Goal: Task Accomplishment & Management: Manage account settings

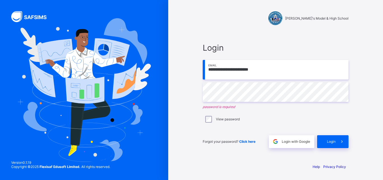
type input "**********"
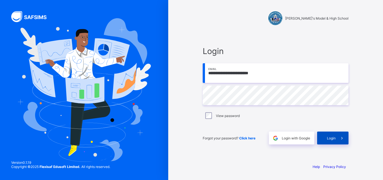
click at [335, 137] on span "Login" at bounding box center [331, 138] width 9 height 4
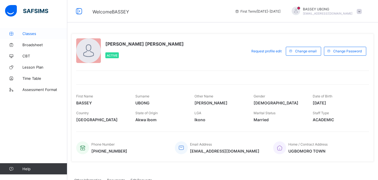
click at [37, 32] on span "Classes" at bounding box center [44, 33] width 45 height 4
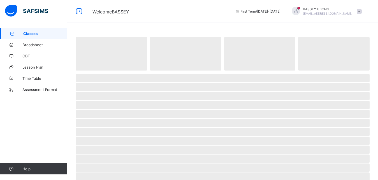
click at [36, 34] on span "Classes" at bounding box center [45, 33] width 44 height 4
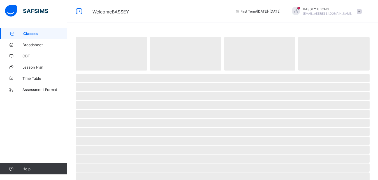
click at [32, 32] on span "Classes" at bounding box center [45, 33] width 44 height 4
click at [34, 33] on span "Classes" at bounding box center [45, 33] width 44 height 4
click at [12, 32] on icon at bounding box center [12, 34] width 22 height 4
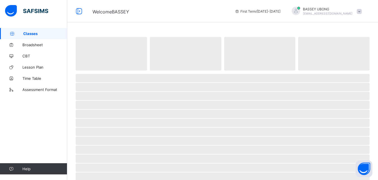
click at [12, 32] on icon at bounding box center [12, 34] width 22 height 4
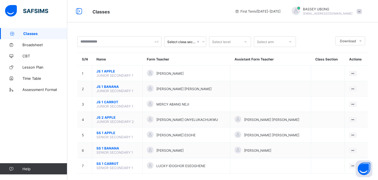
scroll to position [12, 0]
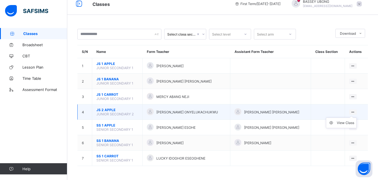
click at [355, 111] on icon at bounding box center [353, 112] width 5 height 4
click at [357, 118] on ul "View Class" at bounding box center [341, 123] width 31 height 11
click at [351, 123] on div "View Class" at bounding box center [345, 123] width 17 height 6
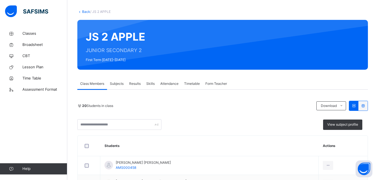
scroll to position [29, 0]
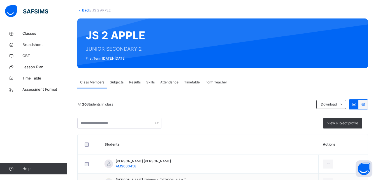
click at [122, 82] on span "Subjects" at bounding box center [117, 82] width 14 height 5
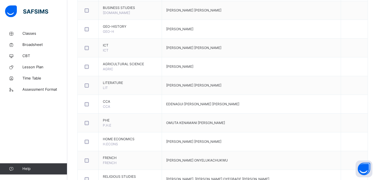
scroll to position [251, 0]
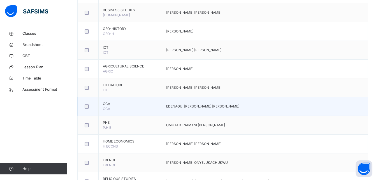
click at [202, 107] on span "EDENAGUI [PERSON_NAME] [PERSON_NAME]" at bounding box center [202, 106] width 73 height 4
click at [211, 99] on td "EDENAGUI [PERSON_NAME] [PERSON_NAME]" at bounding box center [251, 106] width 179 height 19
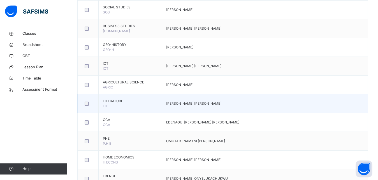
scroll to position [243, 0]
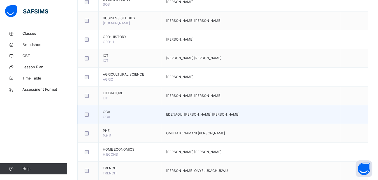
click at [89, 115] on div at bounding box center [88, 115] width 9 height 4
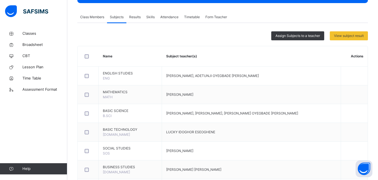
scroll to position [80, 0]
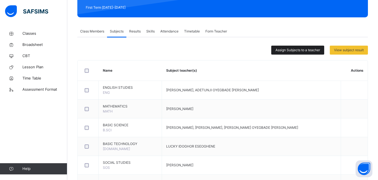
click at [310, 50] on span "Assign Subjects to a teacher" at bounding box center [298, 50] width 45 height 5
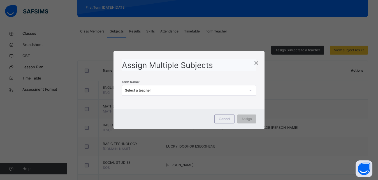
click at [150, 92] on div "Select a teacher" at bounding box center [185, 90] width 121 height 5
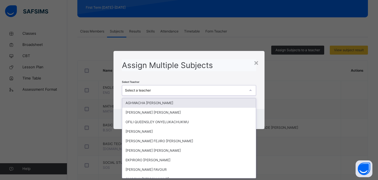
scroll to position [0, 0]
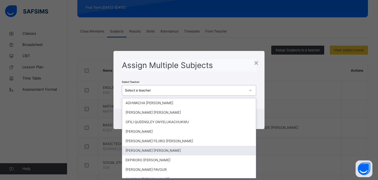
click at [155, 152] on div "[PERSON_NAME] [PERSON_NAME]" at bounding box center [189, 151] width 134 height 10
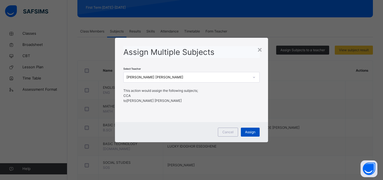
click at [254, 130] on span "Assign" at bounding box center [250, 132] width 10 height 5
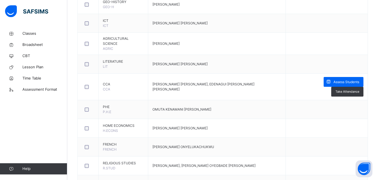
scroll to position [280, 0]
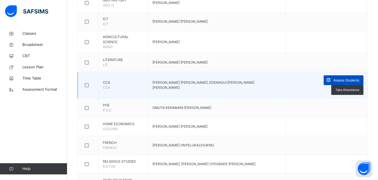
click at [354, 79] on span "Assess Students" at bounding box center [347, 80] width 26 height 5
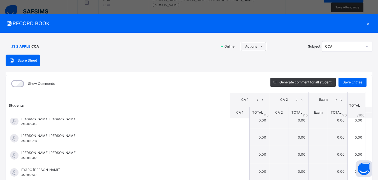
scroll to position [0, 0]
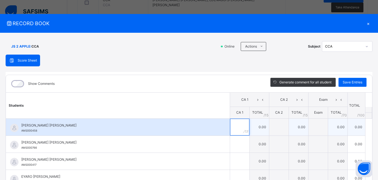
click at [232, 128] on input "text" at bounding box center [239, 127] width 19 height 17
type input "*"
click at [254, 126] on td "5.00" at bounding box center [260, 127] width 20 height 17
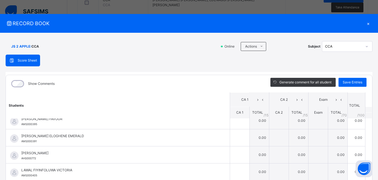
scroll to position [76, 0]
click at [255, 98] on icon at bounding box center [257, 100] width 5 height 8
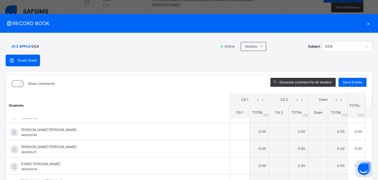
scroll to position [0, 0]
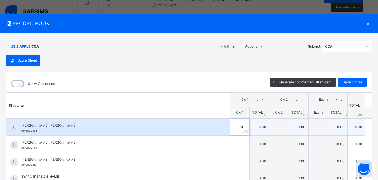
click at [235, 128] on div "*" at bounding box center [239, 127] width 19 height 17
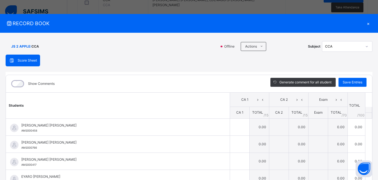
click at [364, 23] on div "×" at bounding box center [368, 24] width 8 height 8
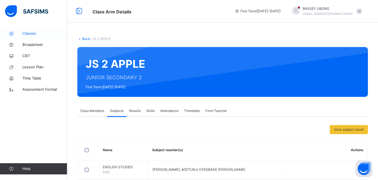
click at [36, 34] on span "Classes" at bounding box center [44, 34] width 45 height 6
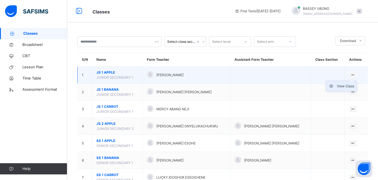
click at [353, 89] on div "View Class" at bounding box center [345, 87] width 17 height 6
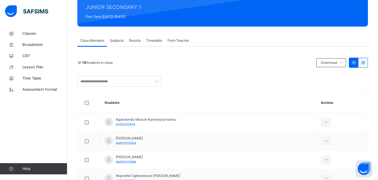
scroll to position [71, 0]
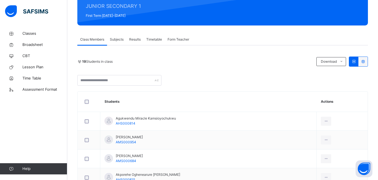
click at [118, 39] on span "Subjects" at bounding box center [117, 39] width 14 height 5
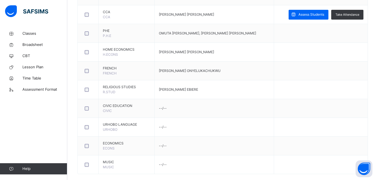
scroll to position [351, 0]
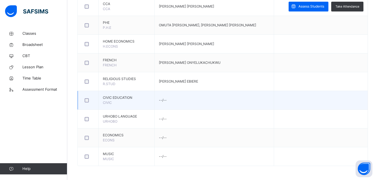
click at [170, 98] on td "--/--" at bounding box center [214, 100] width 119 height 19
click at [168, 102] on td "--/--" at bounding box center [214, 100] width 119 height 19
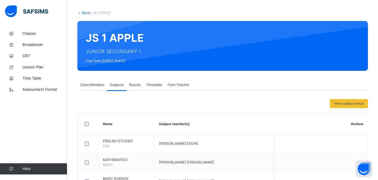
scroll to position [22, 0]
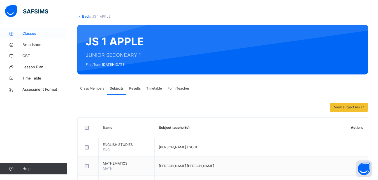
click at [34, 33] on span "Classes" at bounding box center [44, 34] width 45 height 6
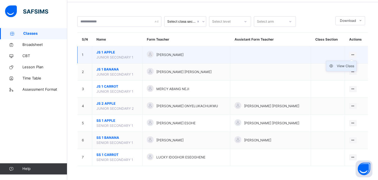
scroll to position [25, 0]
click at [354, 66] on div "View Class" at bounding box center [345, 66] width 17 height 6
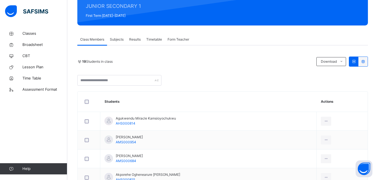
scroll to position [86, 0]
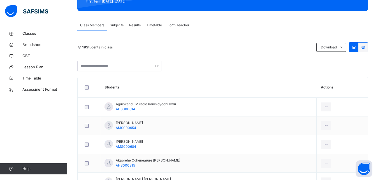
click at [119, 24] on span "Subjects" at bounding box center [117, 25] width 14 height 5
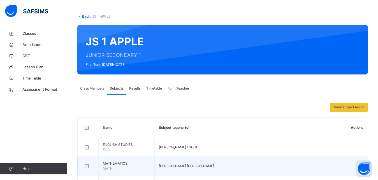
scroll to position [8, 0]
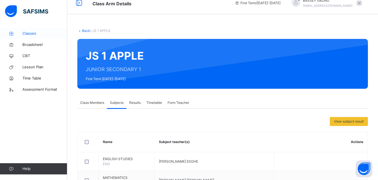
click at [34, 34] on span "Classes" at bounding box center [44, 34] width 45 height 6
